Goal: Navigation & Orientation: Find specific page/section

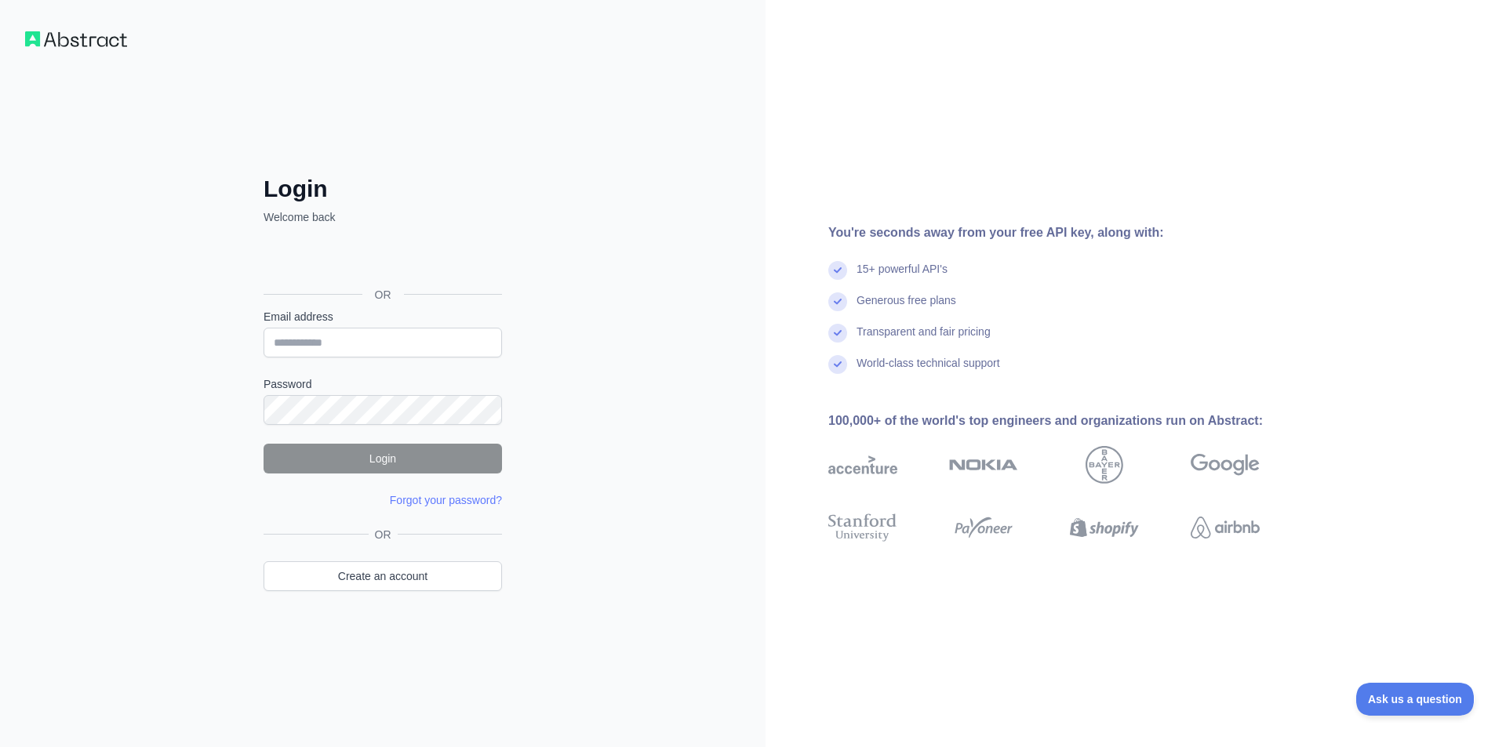
type input "**********"
click at [330, 466] on button "Login" at bounding box center [382, 459] width 238 height 30
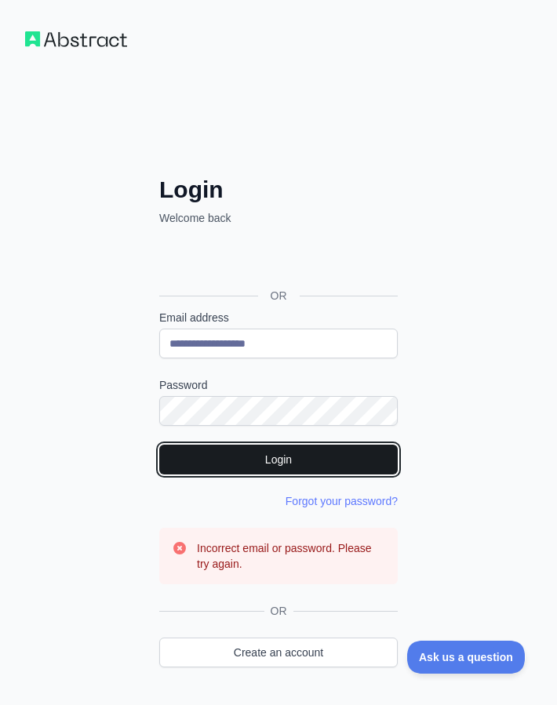
click at [231, 448] on button "Login" at bounding box center [278, 460] width 238 height 30
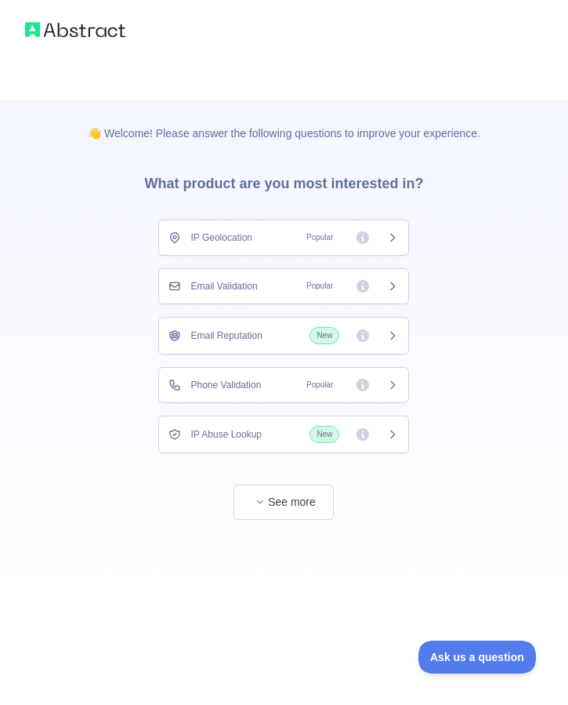
click at [470, 316] on div "👋 Welcome! Please answer the following questions to improve your experience. Wh…" at bounding box center [284, 310] width 443 height 420
click at [264, 325] on div "Email Reputation New" at bounding box center [283, 336] width 251 height 38
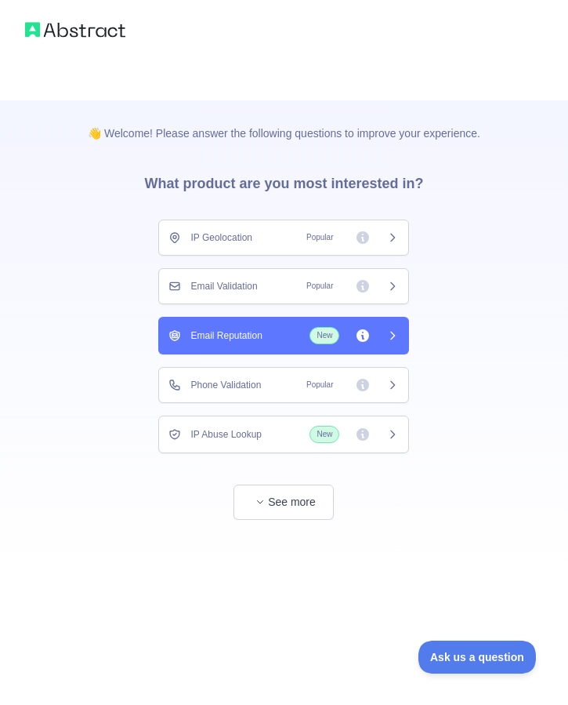
click at [289, 332] on div "Email Reputation New" at bounding box center [284, 335] width 231 height 17
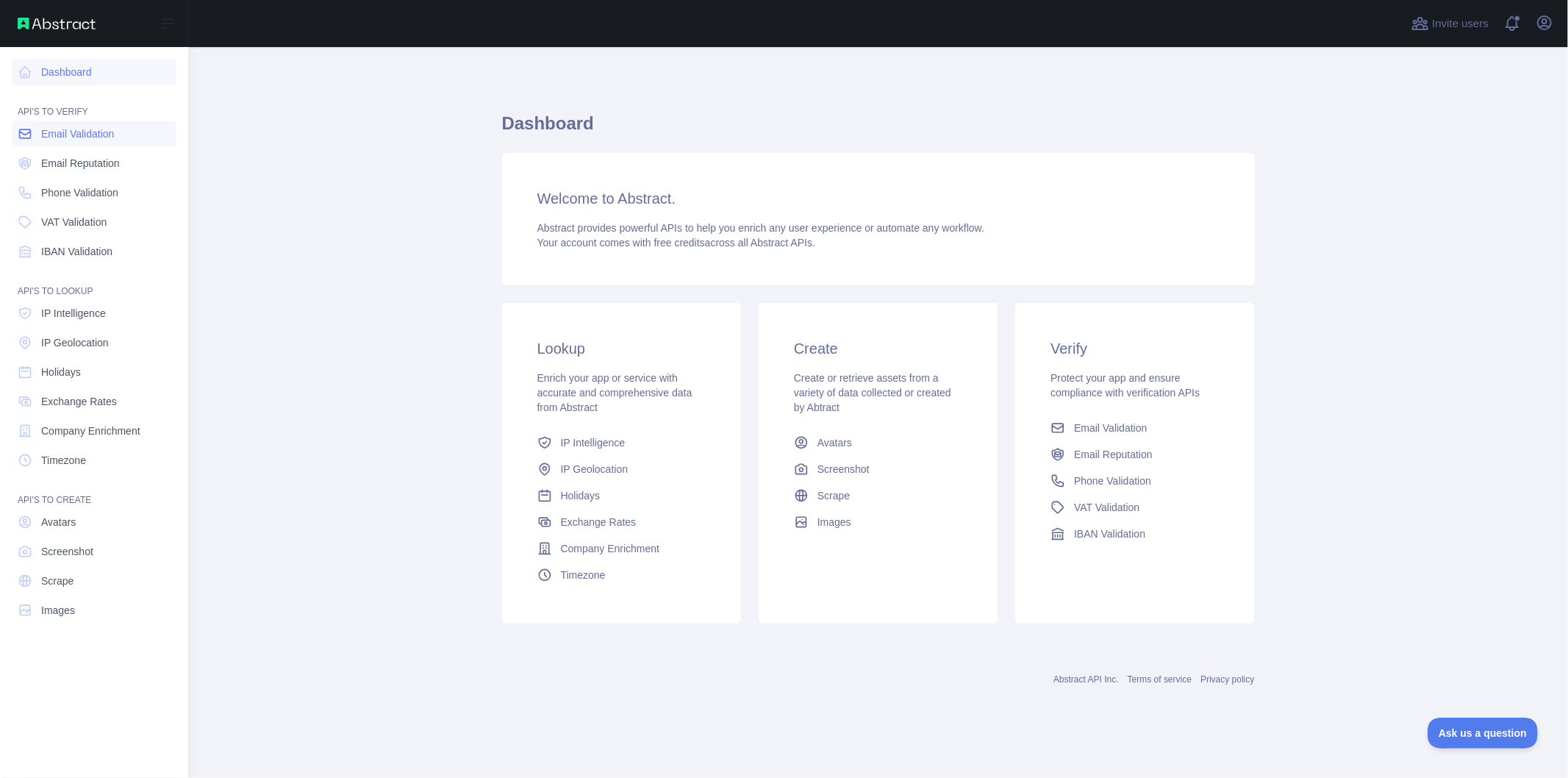
click at [97, 138] on span "Email Validation" at bounding box center [78, 134] width 73 height 15
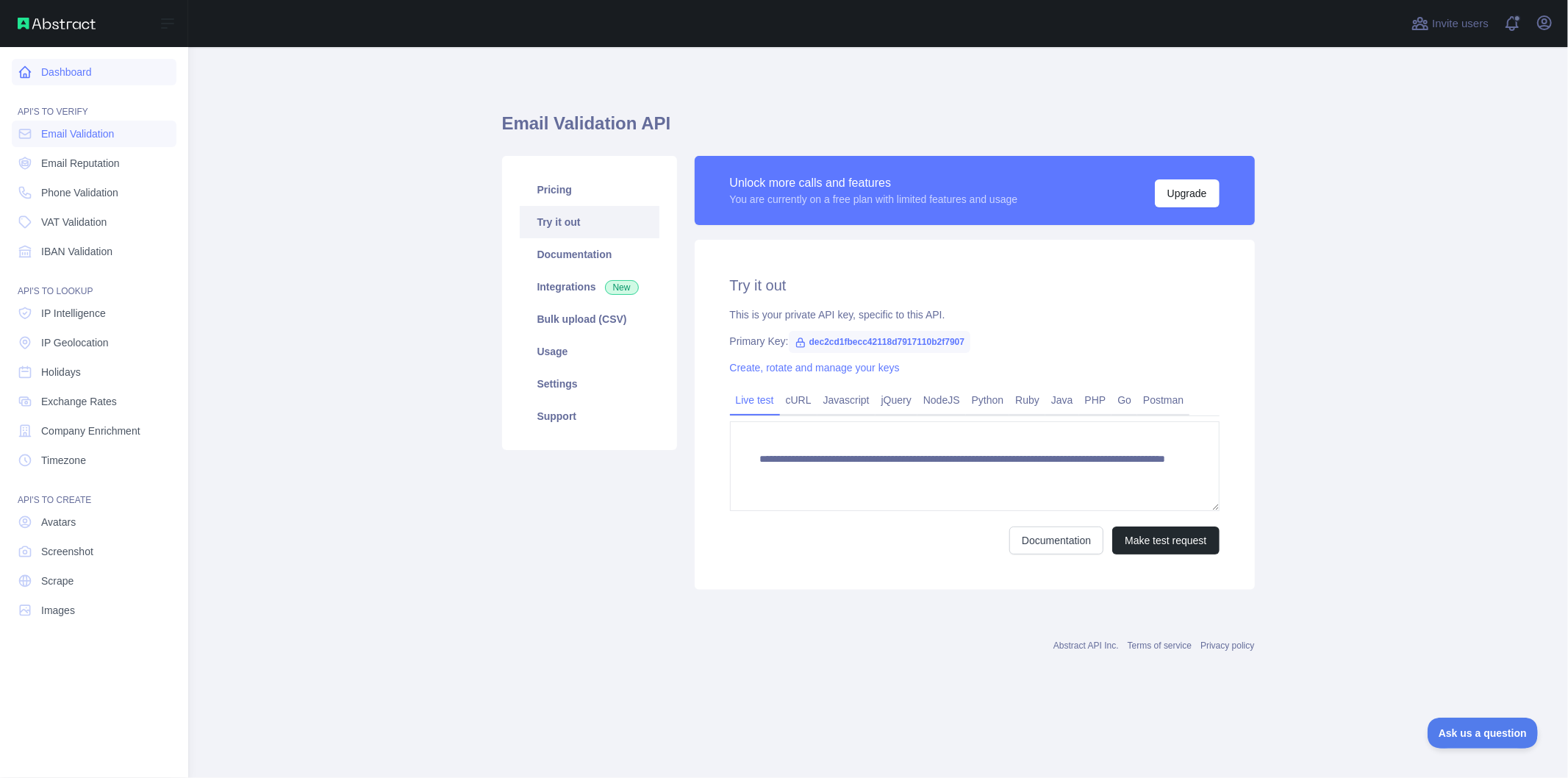
click at [119, 62] on link "Dashboard" at bounding box center [95, 72] width 165 height 26
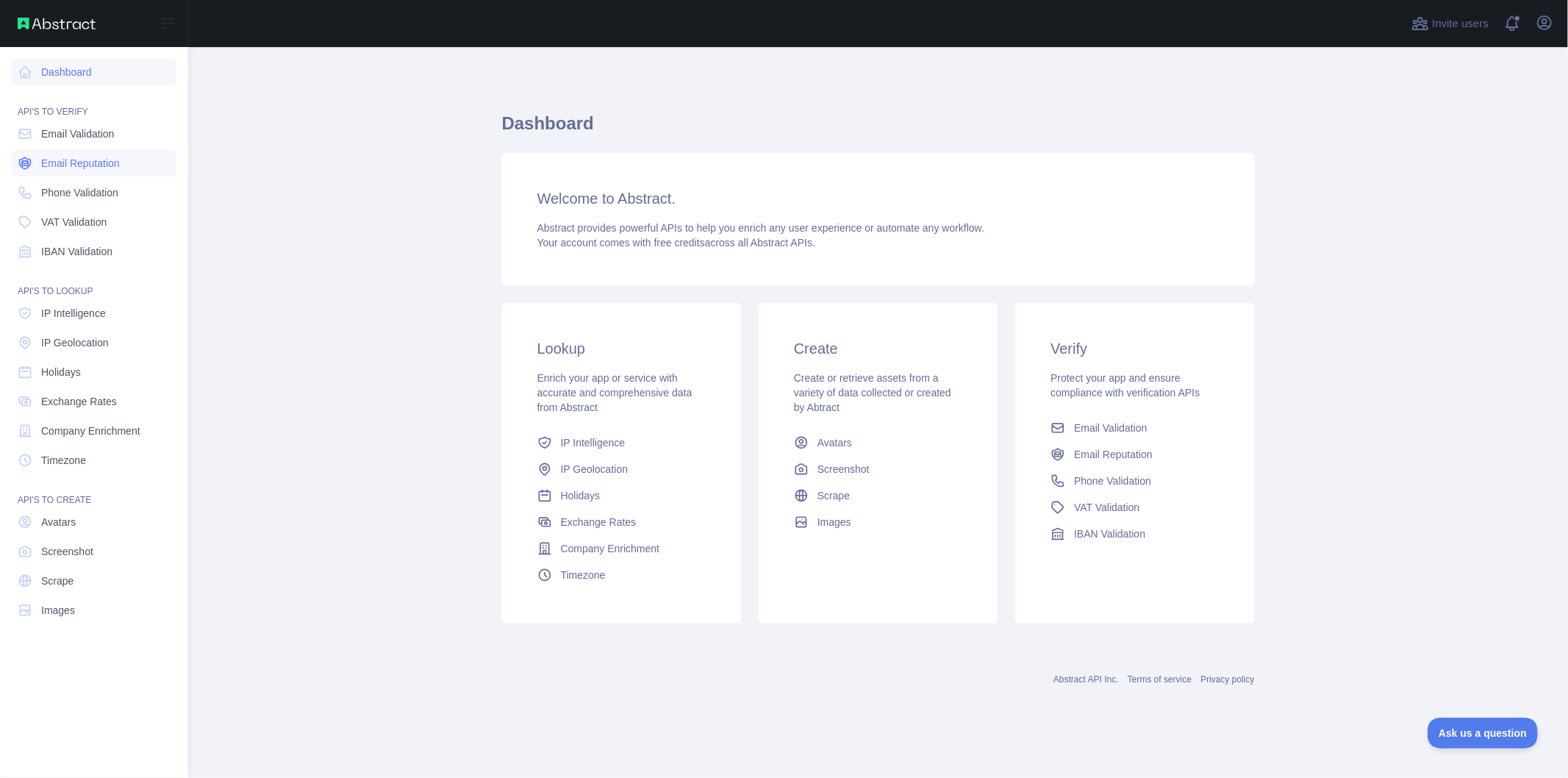
click at [114, 158] on span "Email Reputation" at bounding box center [81, 163] width 79 height 15
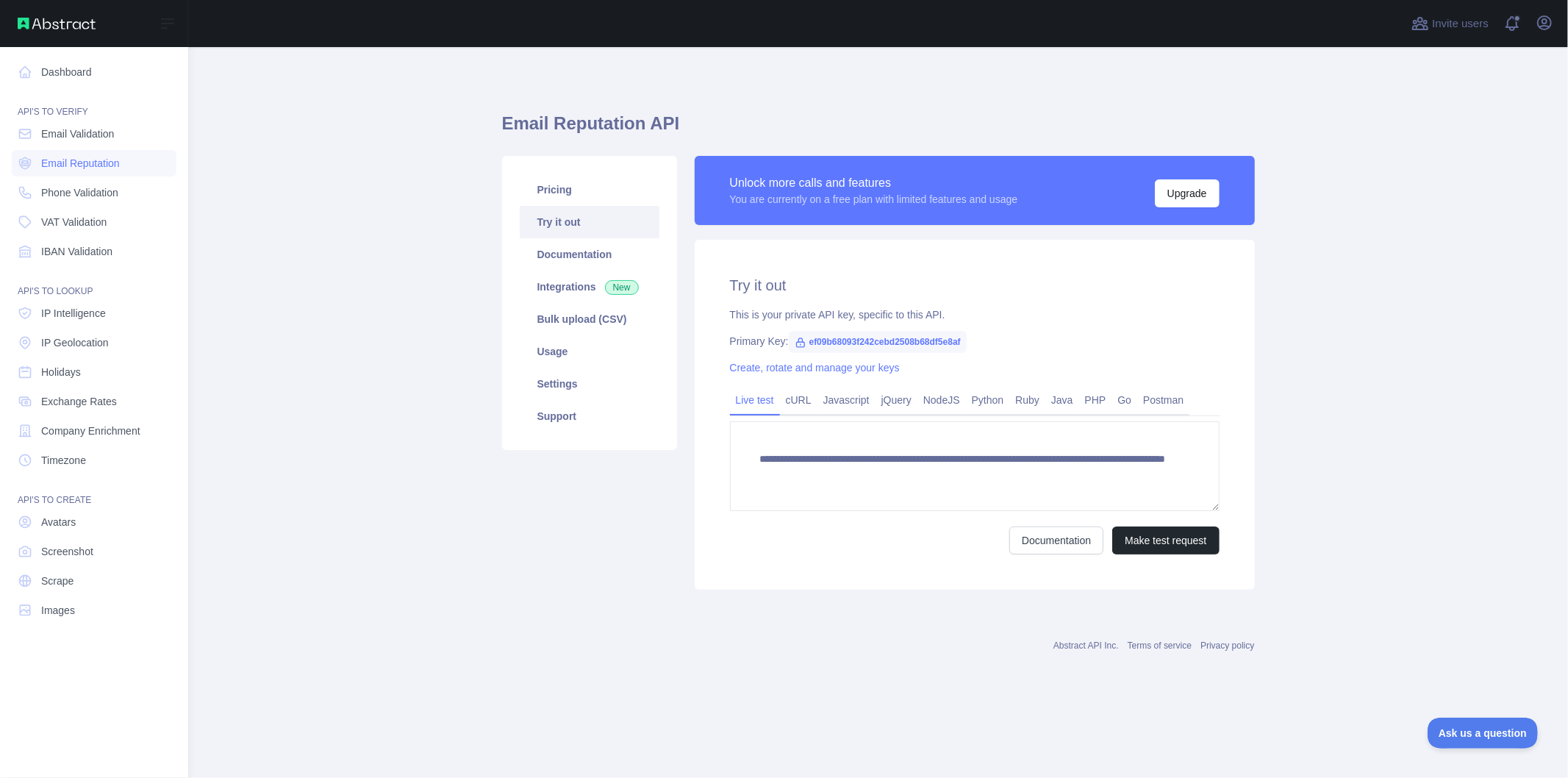
click at [63, 264] on nav "Dashboard API'S TO VERIFY Email Validation Email Reputation Phone Validation VA…" at bounding box center [95, 400] width 165 height 707
click at [127, 186] on link "Phone Validation" at bounding box center [95, 192] width 165 height 26
click at [138, 130] on link "Email Validation" at bounding box center [95, 134] width 165 height 26
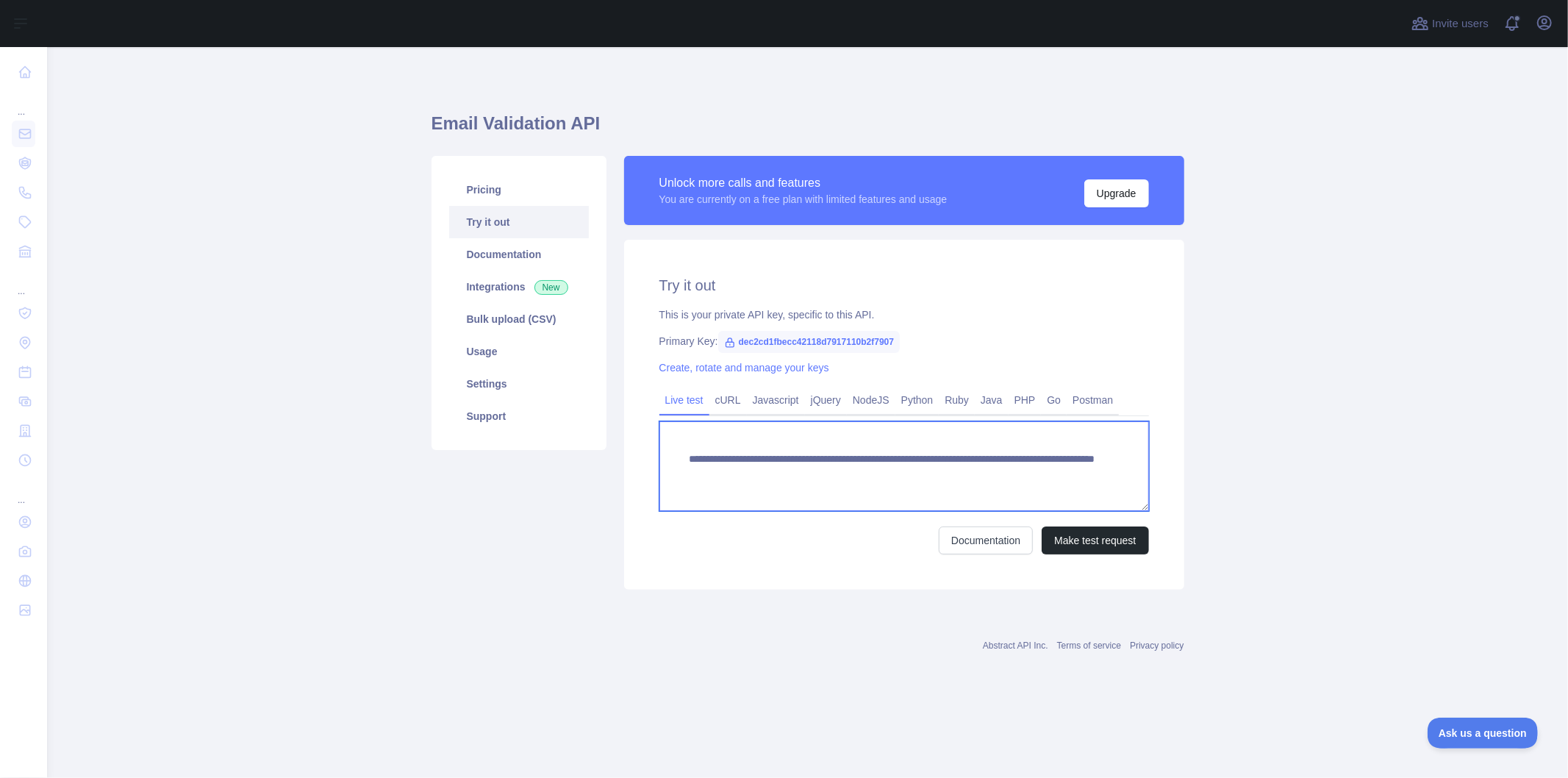
click at [965, 475] on textarea "**********" at bounding box center [903, 466] width 489 height 90
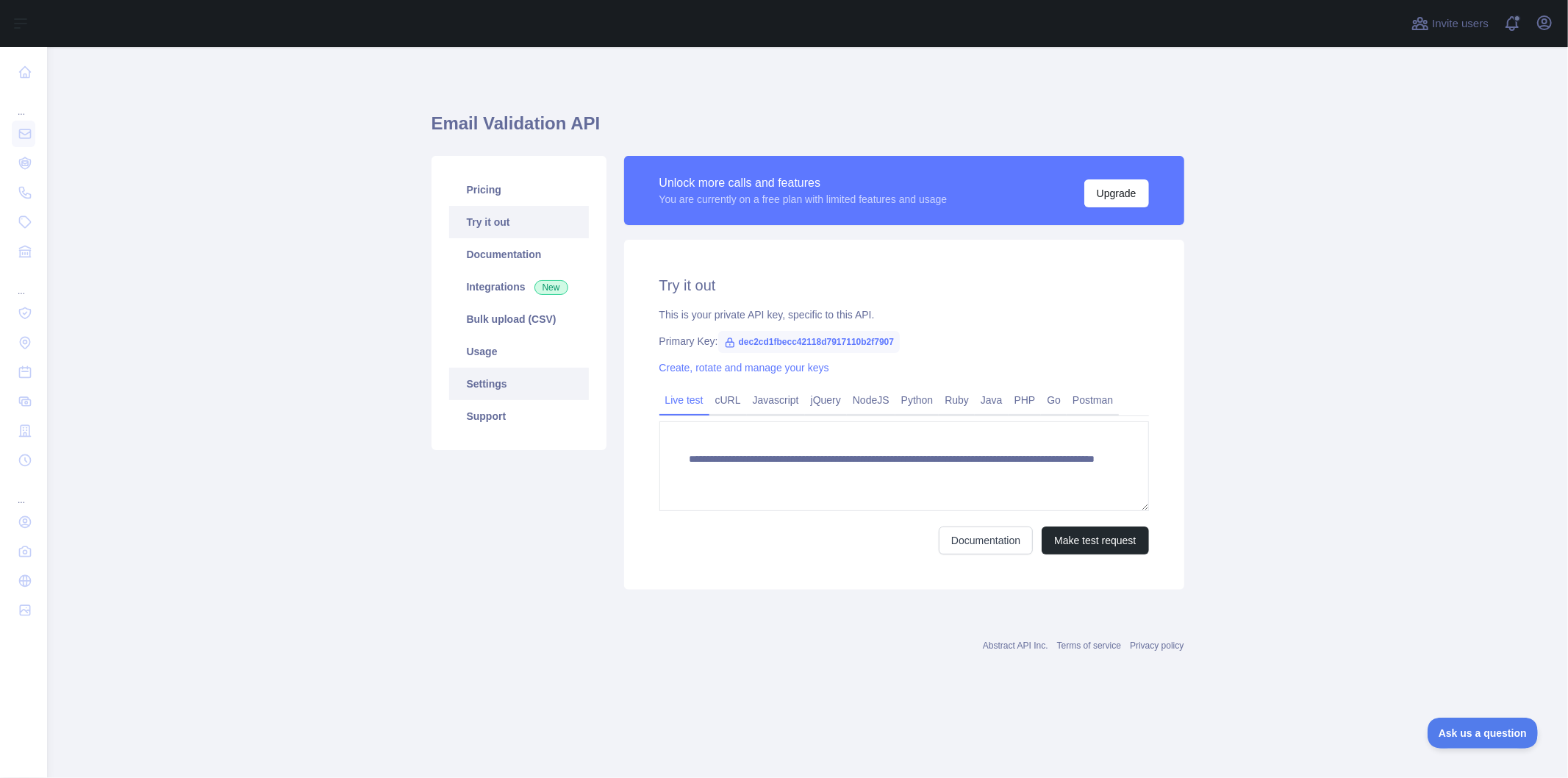
click at [518, 378] on link "Settings" at bounding box center [518, 383] width 140 height 33
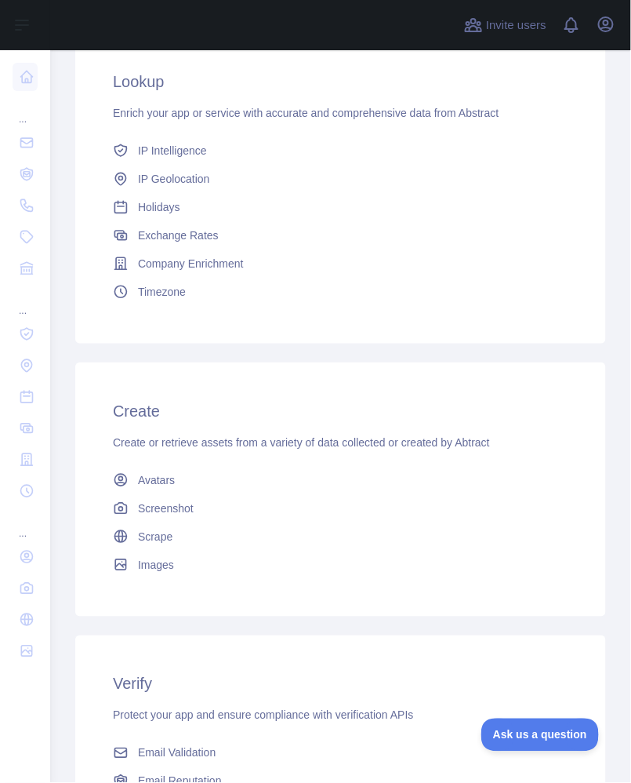
scroll to position [555, 0]
